Goal: Check status: Check status

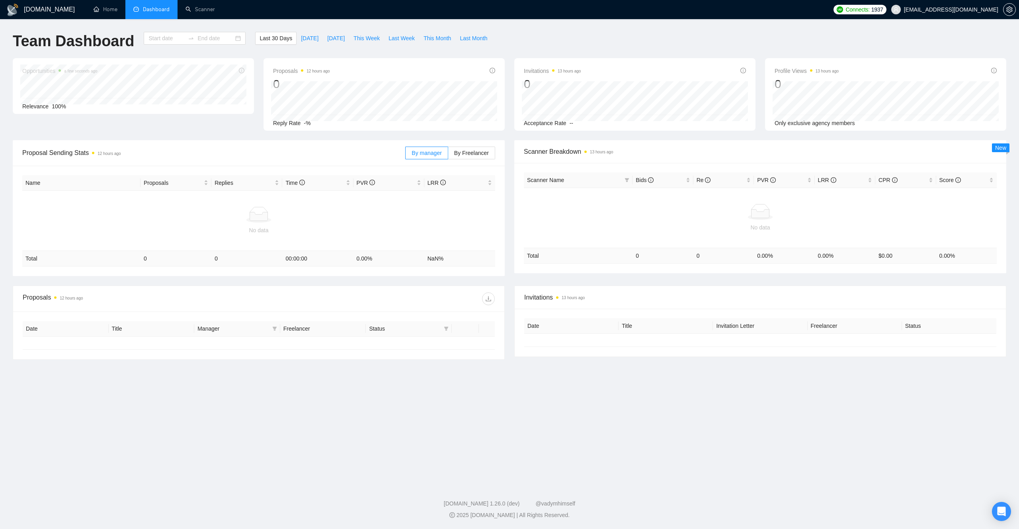
type input "[DATE]"
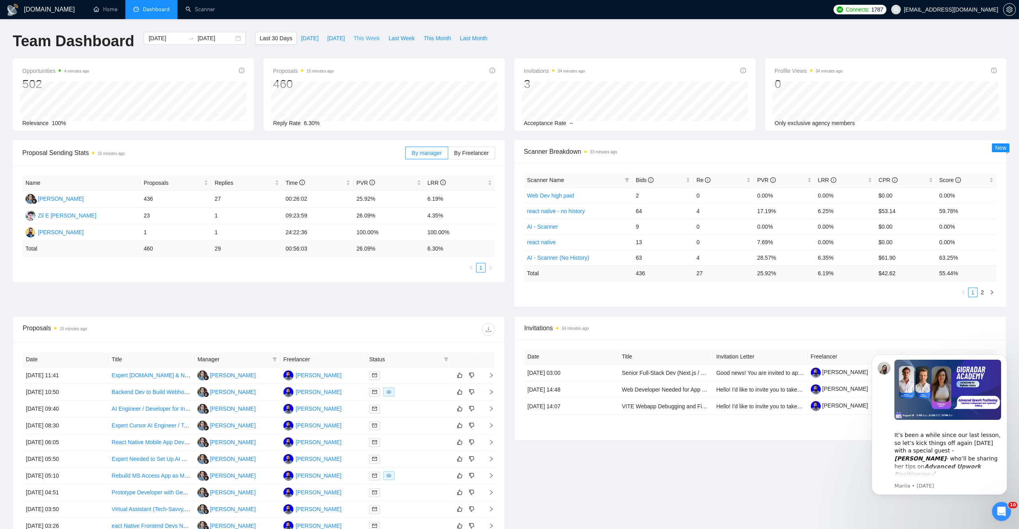
click at [375, 39] on span "This Week" at bounding box center [367, 38] width 26 height 9
type input "2025-08-25"
type input "2025-08-31"
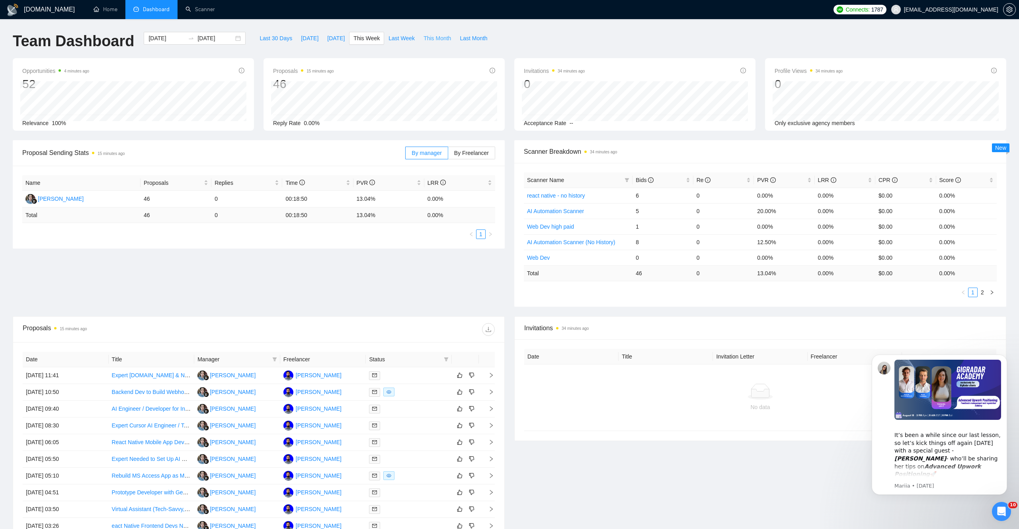
click at [442, 38] on span "This Month" at bounding box center [437, 38] width 27 height 9
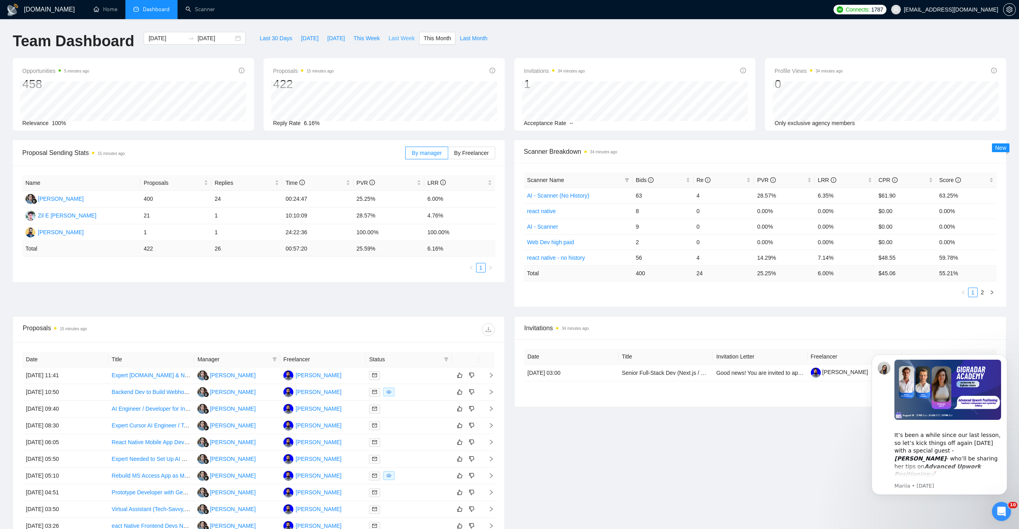
click at [406, 39] on span "Last Week" at bounding box center [402, 38] width 26 height 9
type input "2025-08-18"
type input "2025-08-24"
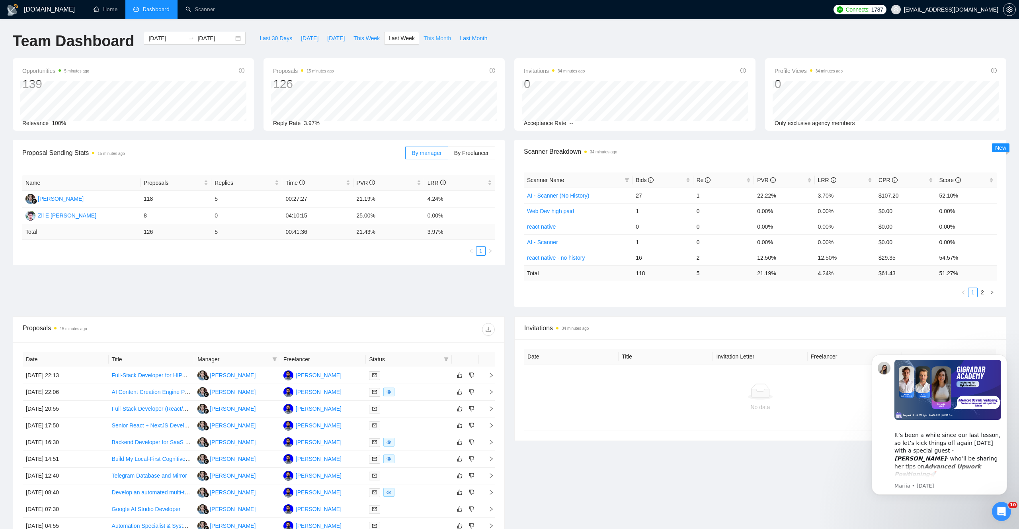
click at [445, 38] on span "This Month" at bounding box center [437, 38] width 27 height 9
type input "2025-08-01"
type input "2025-08-31"
